Goal: Use online tool/utility: Utilize a website feature to perform a specific function

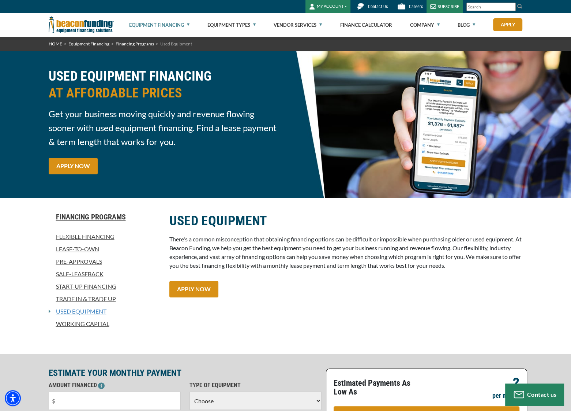
click at [60, 308] on link "Used Equipment" at bounding box center [79, 311] width 56 height 9
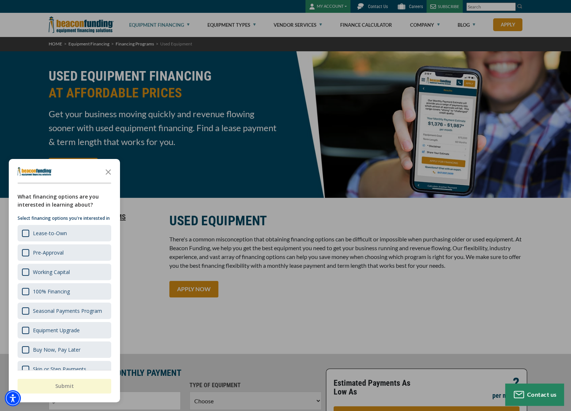
click at [401, 296] on div "button" at bounding box center [285, 205] width 571 height 411
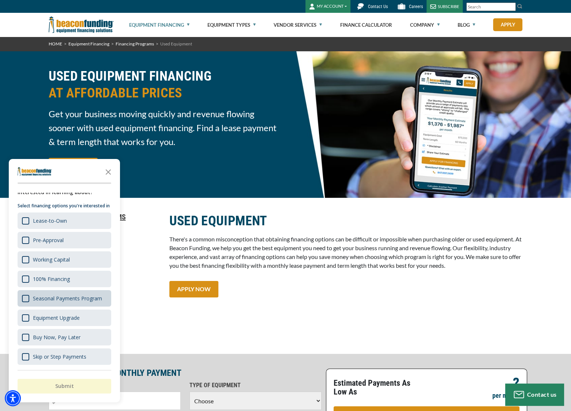
scroll to position [18, 0]
click at [283, 294] on div "USED EQUIPMENT There's a common misconception that obtaining financing options …" at bounding box center [346, 275] width 362 height 127
click at [107, 175] on icon "Close the survey" at bounding box center [108, 171] width 15 height 15
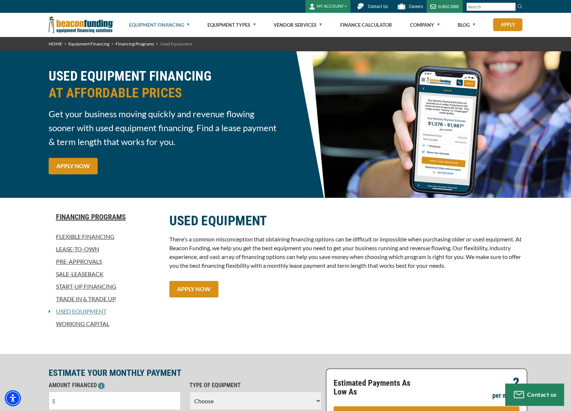
click at [82, 19] on img at bounding box center [81, 25] width 65 height 24
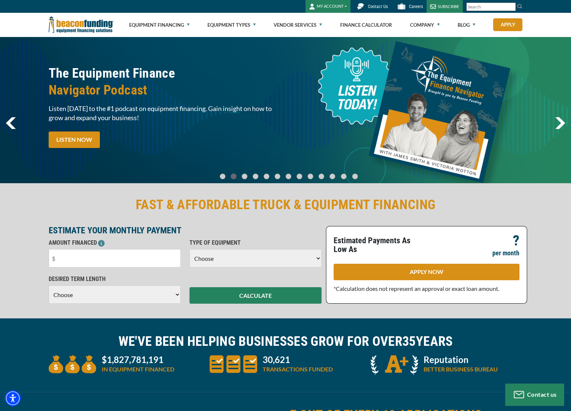
click at [34, 49] on div "The Equipment Finance Navigator Podcast Listen today to the #1 podcast on equip…" at bounding box center [285, 110] width 571 height 146
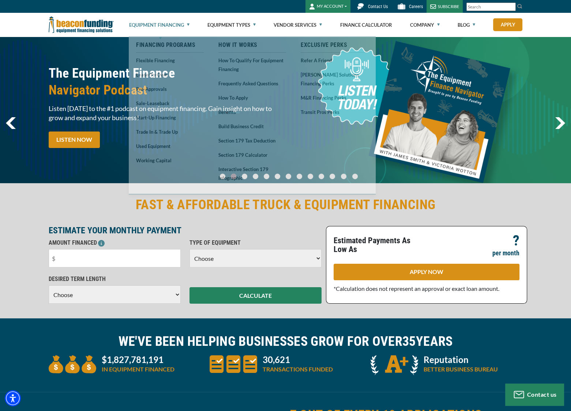
click at [168, 32] on link "Equipment Financing" at bounding box center [159, 24] width 60 height 23
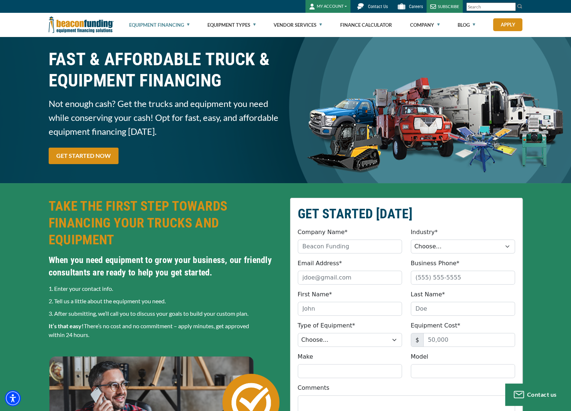
click at [168, 23] on link "Equipment Financing" at bounding box center [159, 24] width 60 height 23
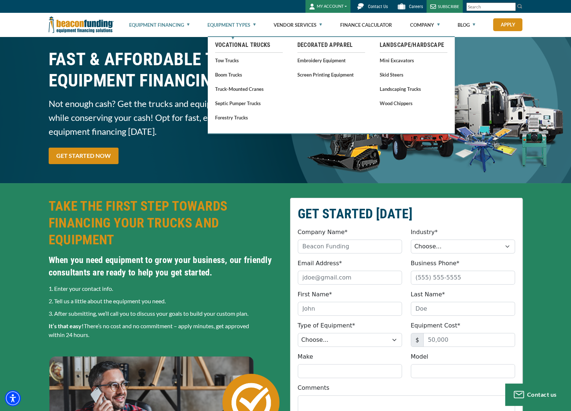
click at [226, 26] on link "Equipment Types" at bounding box center [232, 24] width 48 height 23
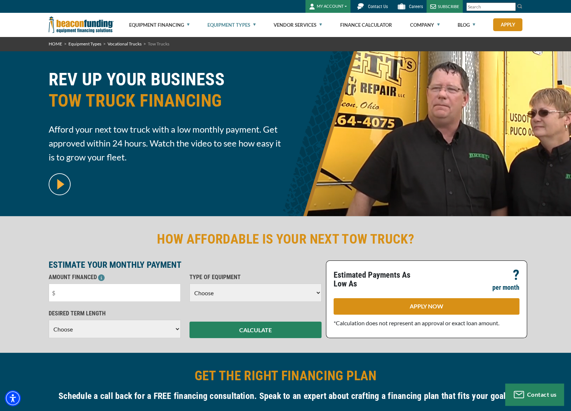
click at [226, 26] on link "Equipment Types" at bounding box center [232, 24] width 48 height 23
click at [359, 23] on link "Finance Calculator" at bounding box center [366, 24] width 52 height 23
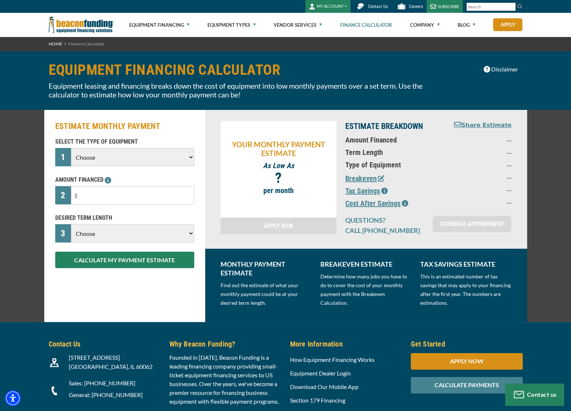
click at [127, 162] on select "Choose Backhoe Boom/Bucket Truck Chipper Commercial Mower Crane DTG/DTF Printin…" at bounding box center [132, 157] width 123 height 18
click at [424, 58] on div "EQUIPMENT FINANCING CALCULATOR Equipment leasing and financing breaks down the …" at bounding box center [285, 80] width 571 height 59
click at [316, 79] on div "EQUIPMENT FINANCING CALCULATOR Equipment leasing and financing breaks down the …" at bounding box center [245, 80] width 403 height 37
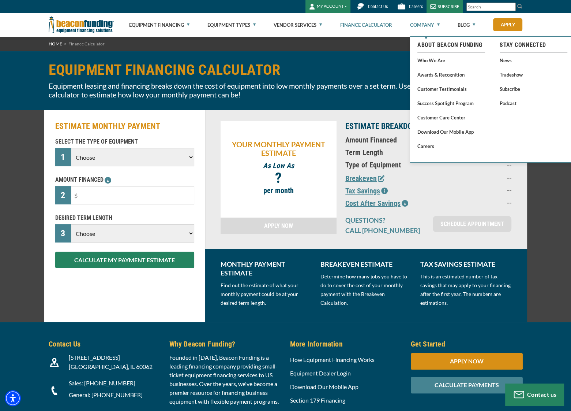
click at [425, 26] on link "Company" at bounding box center [425, 24] width 30 height 23
